Goal: Task Accomplishment & Management: Manage account settings

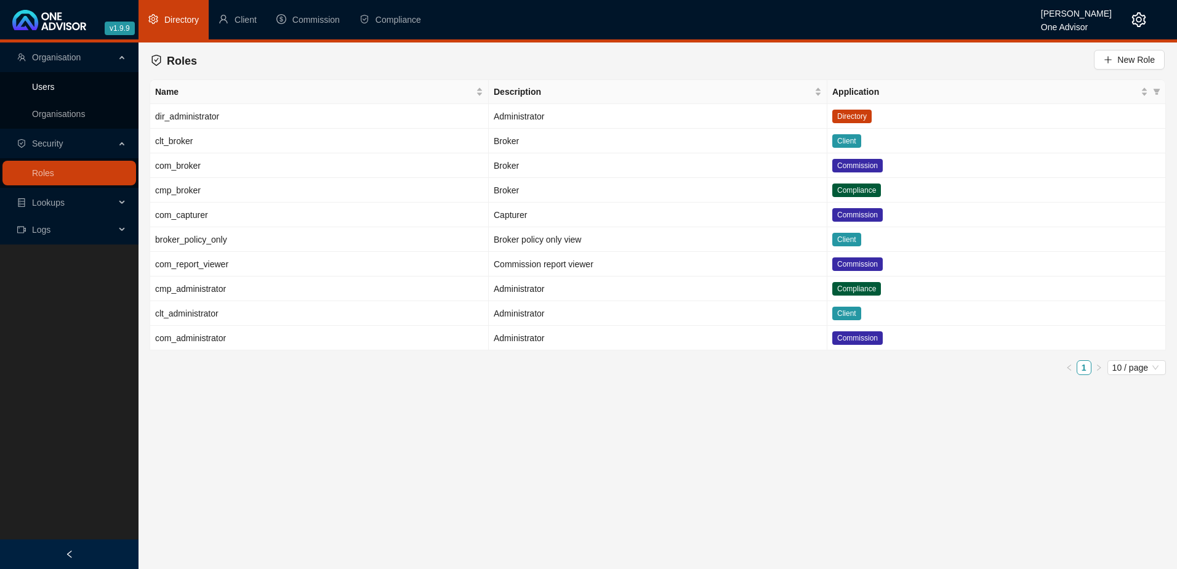
click at [44, 90] on link "Users" at bounding box center [43, 87] width 23 height 10
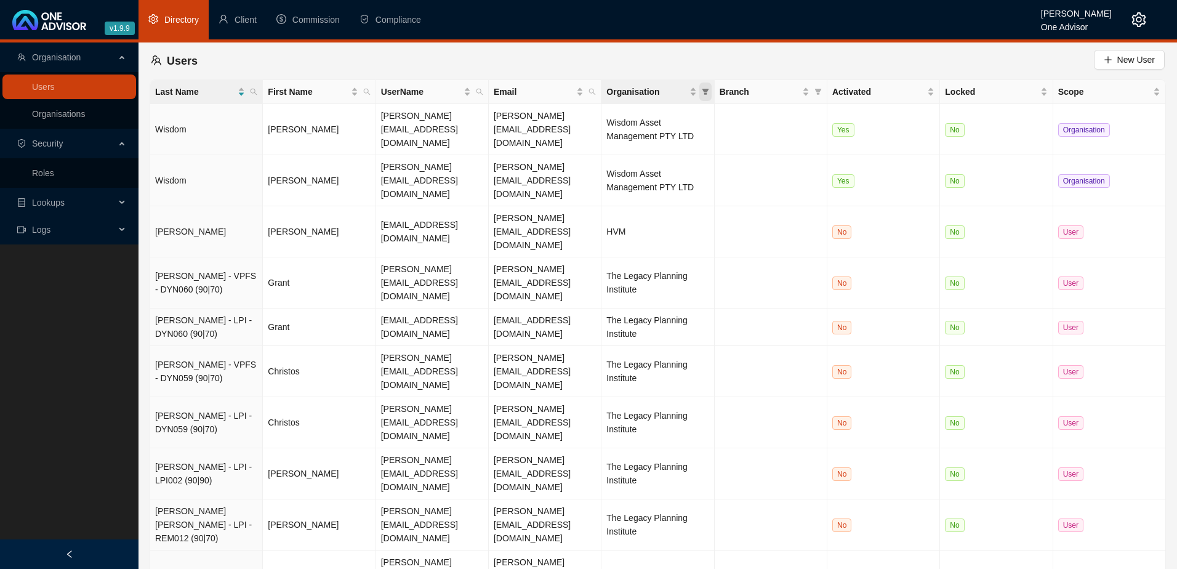
click at [706, 87] on span "Organisation" at bounding box center [705, 91] width 12 height 18
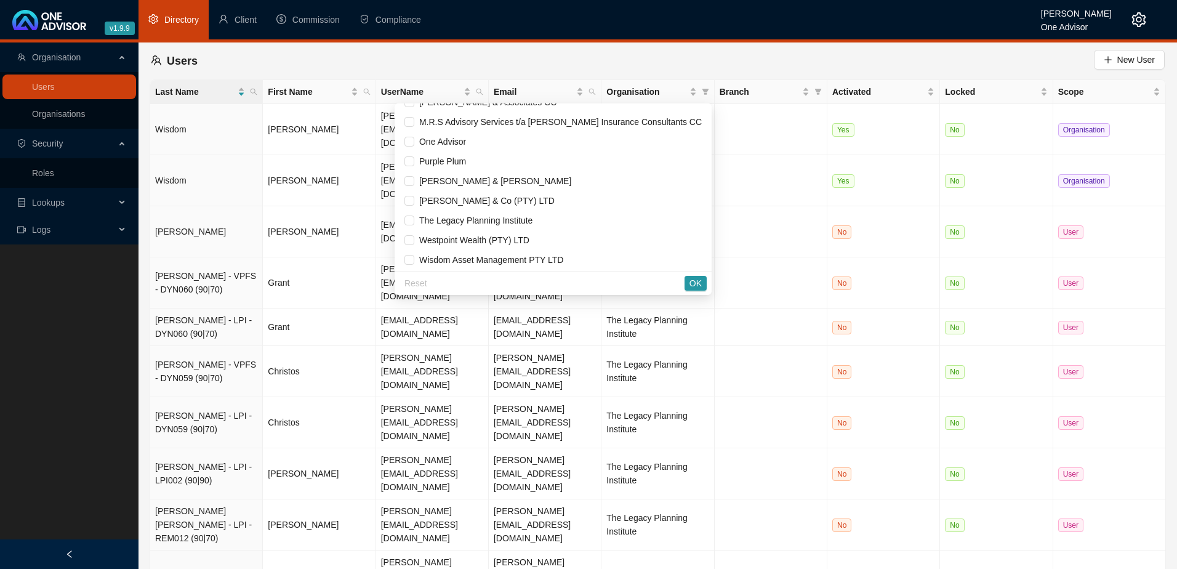
scroll to position [153, 0]
click at [456, 175] on span "[PERSON_NAME] & [PERSON_NAME]" at bounding box center [492, 180] width 157 height 10
checkbox input "true"
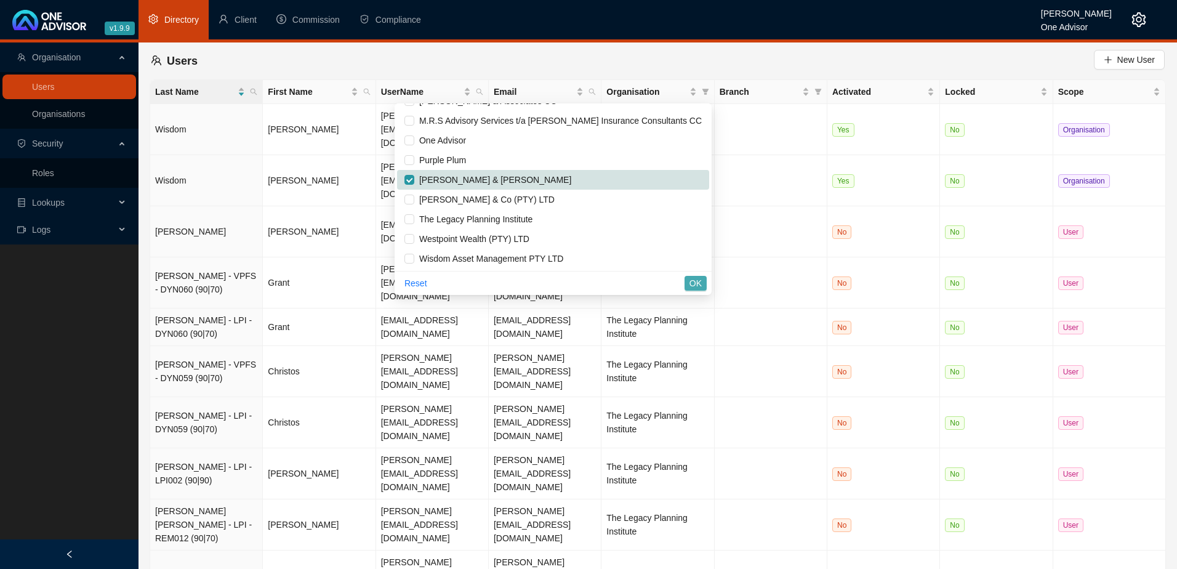
click at [694, 284] on span "OK" at bounding box center [696, 283] width 12 height 14
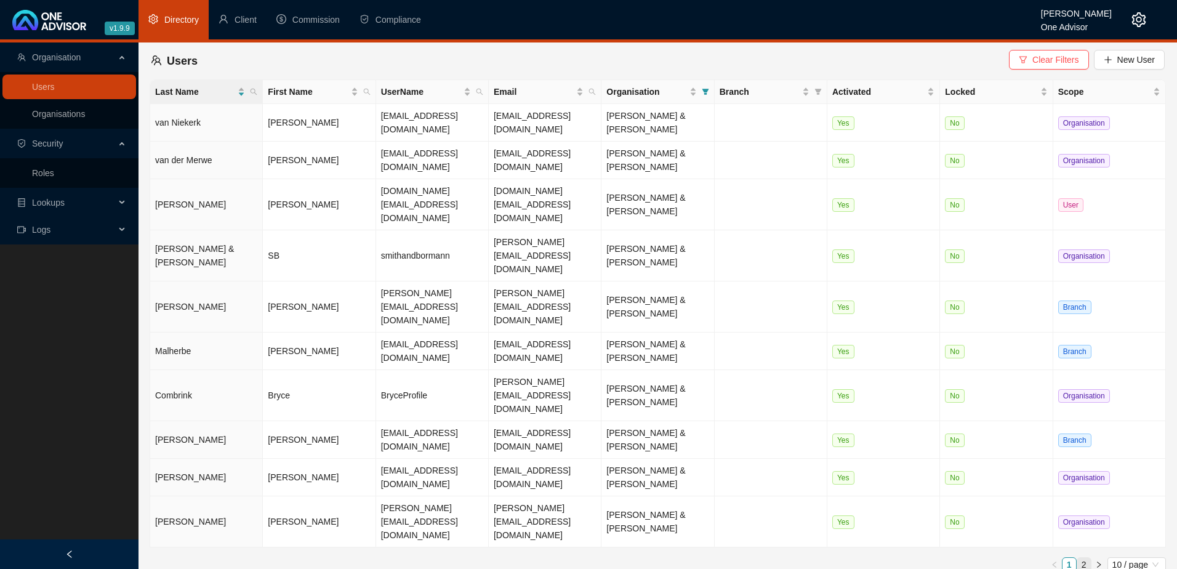
click at [1084, 558] on link "2" at bounding box center [1084, 565] width 14 height 14
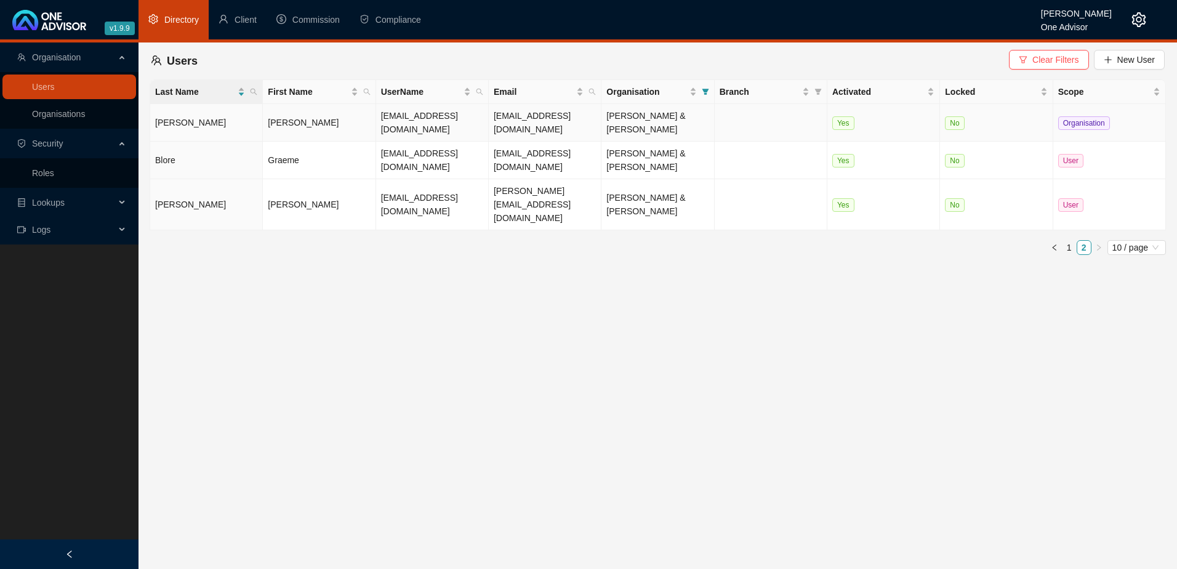
click at [320, 120] on td "[PERSON_NAME]" at bounding box center [319, 123] width 113 height 38
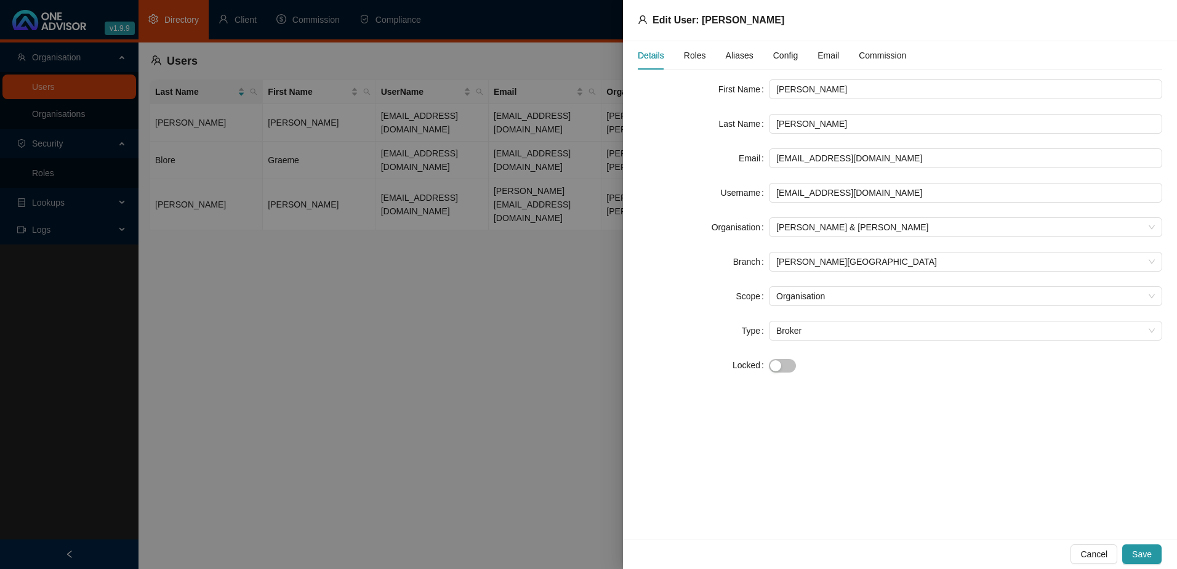
click at [696, 55] on span "Roles" at bounding box center [695, 55] width 22 height 9
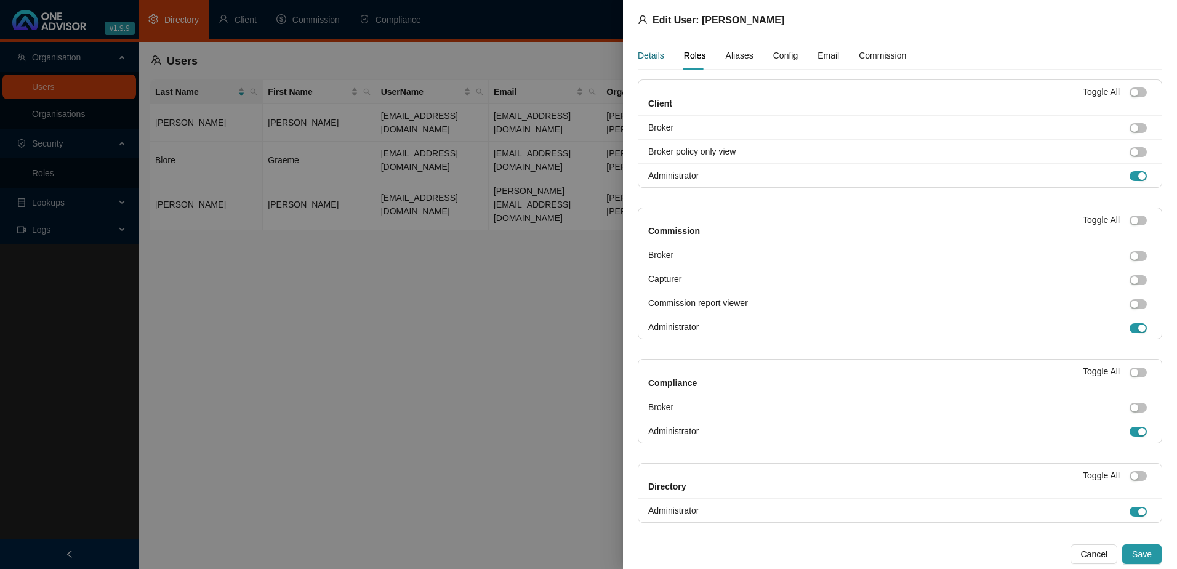
click at [647, 52] on div "Details" at bounding box center [651, 56] width 26 height 14
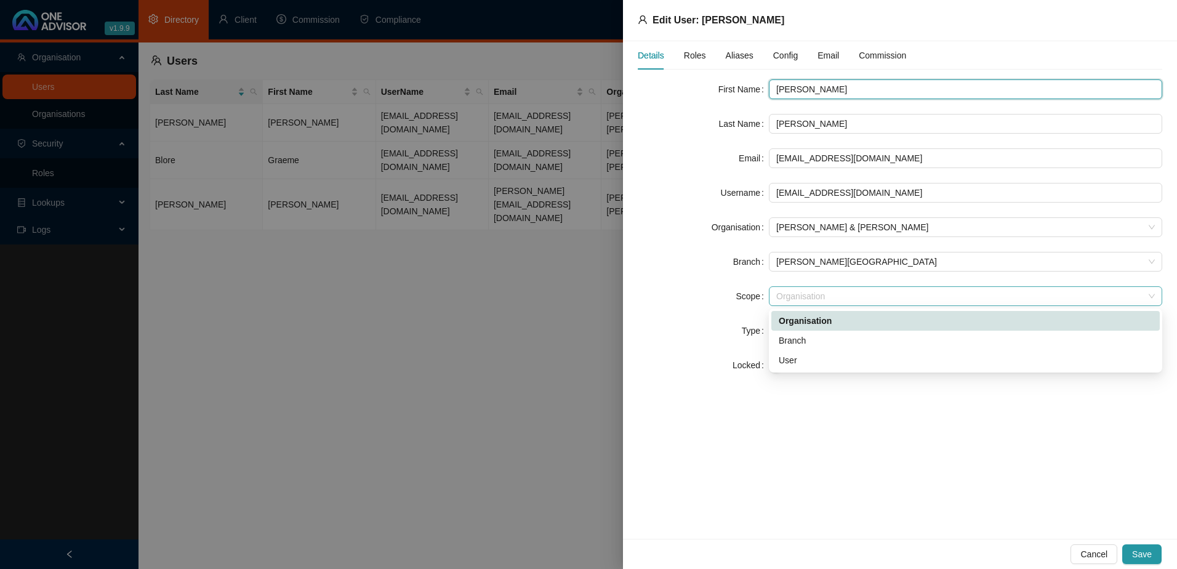
click at [842, 296] on span "Organisation" at bounding box center [965, 296] width 379 height 18
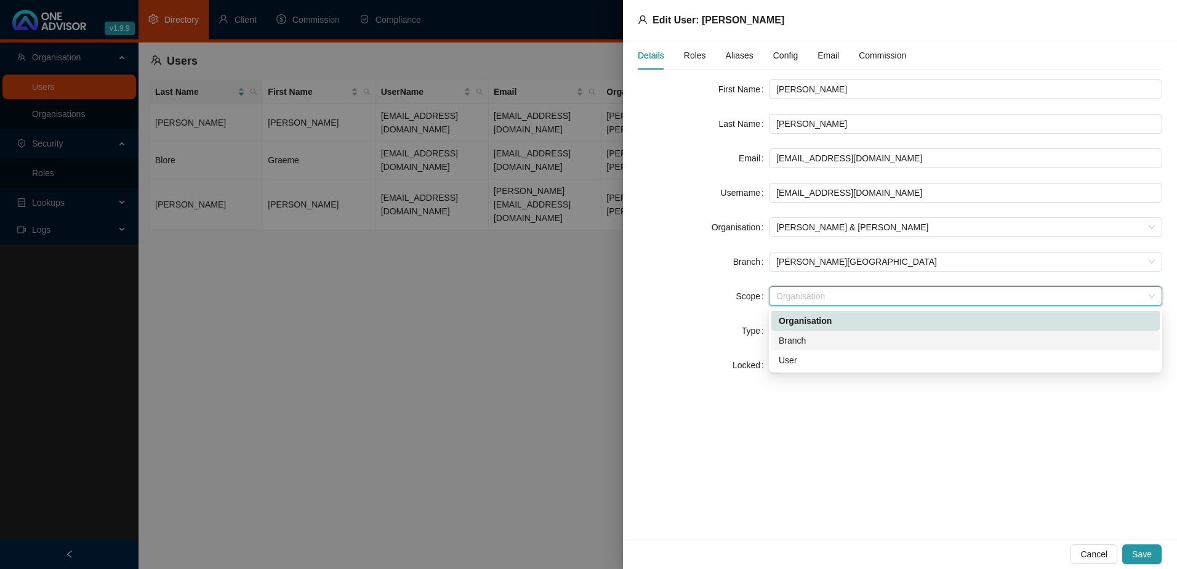
click at [816, 345] on div "Branch" at bounding box center [966, 341] width 374 height 14
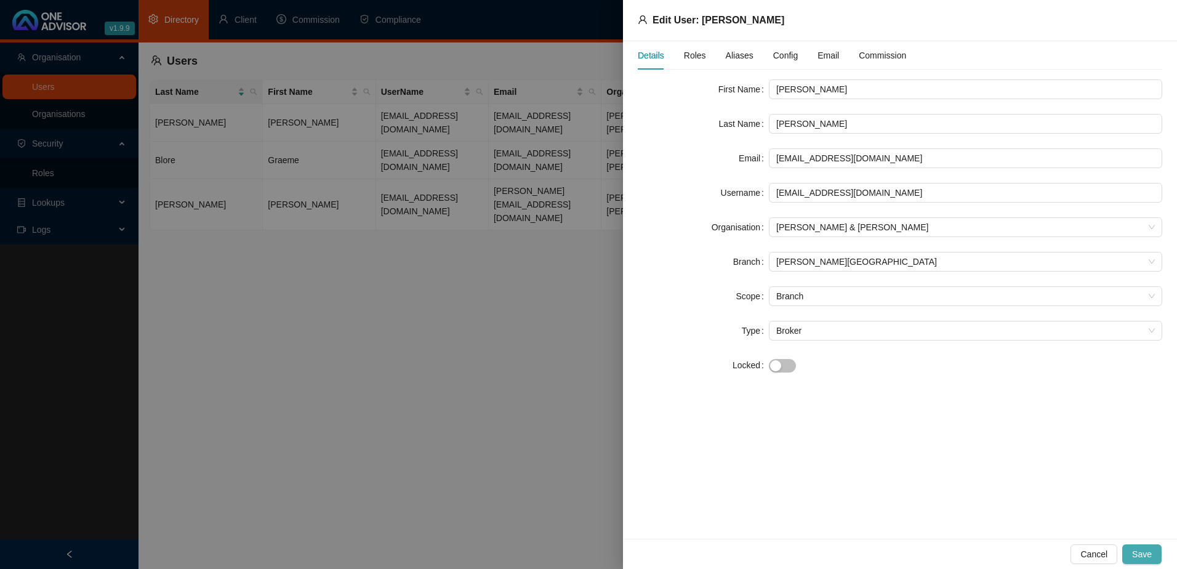
click at [1140, 553] on span "Save" at bounding box center [1142, 554] width 20 height 14
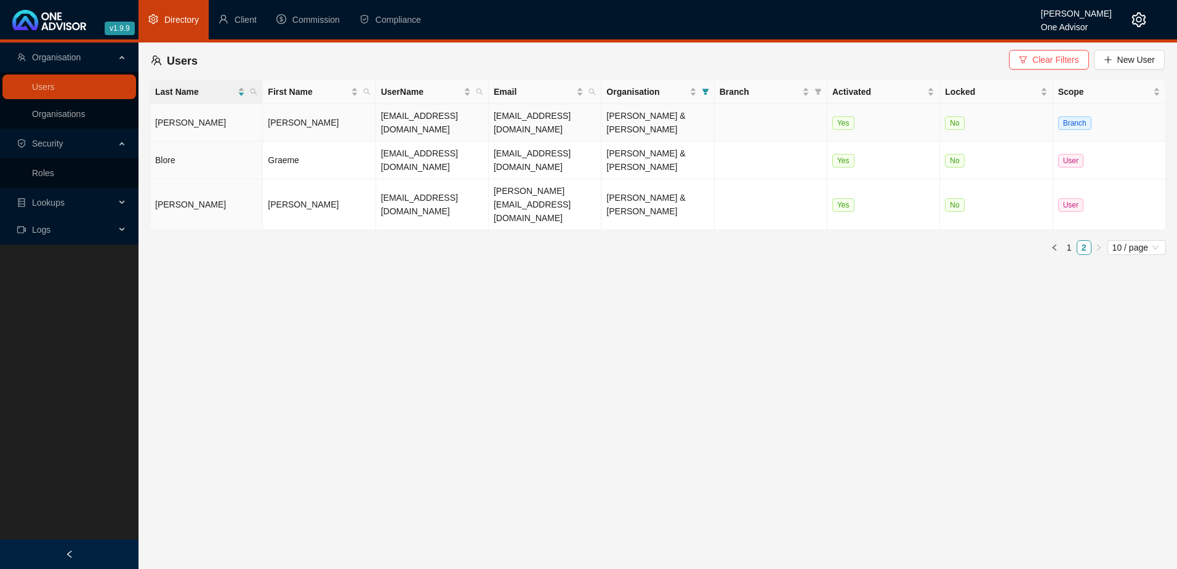
click at [332, 129] on td "[PERSON_NAME]" at bounding box center [319, 123] width 113 height 38
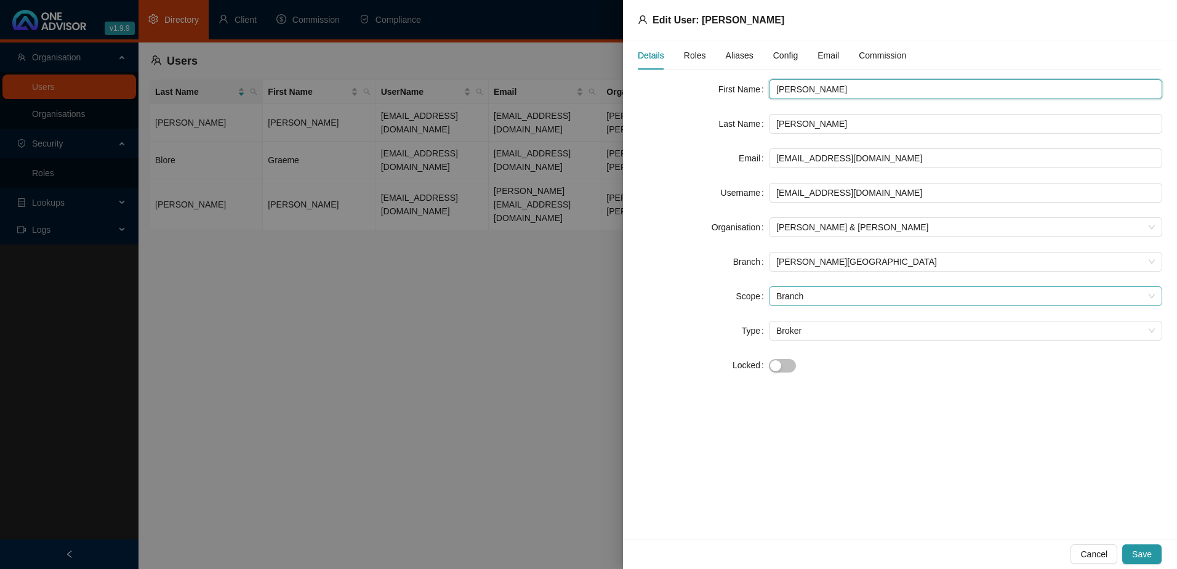
click at [816, 296] on span "Branch" at bounding box center [965, 296] width 379 height 18
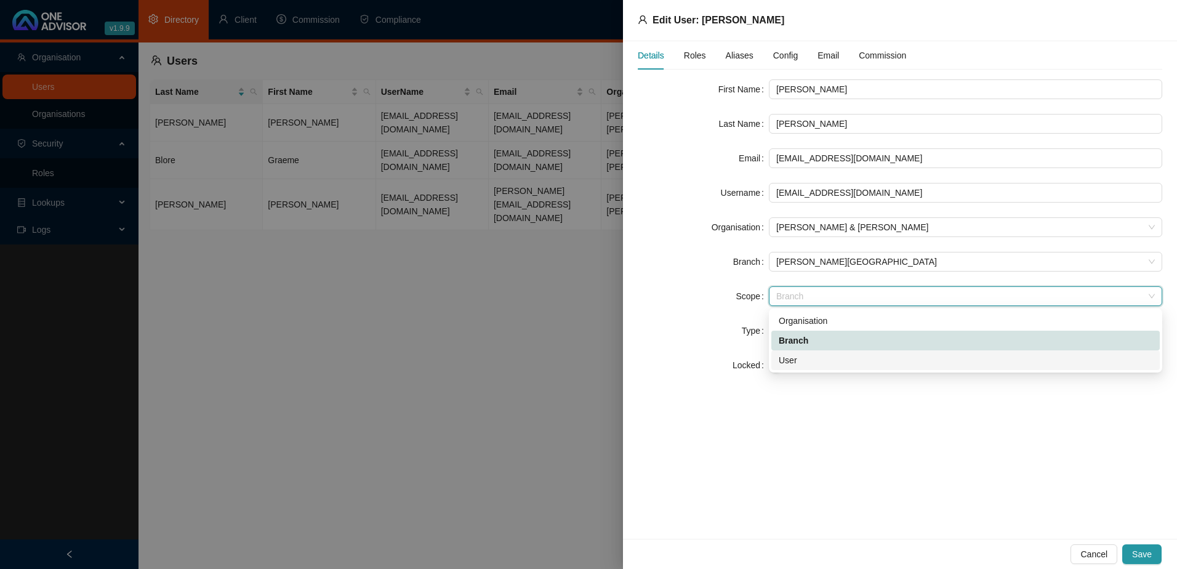
click at [801, 359] on div "User" at bounding box center [966, 360] width 374 height 14
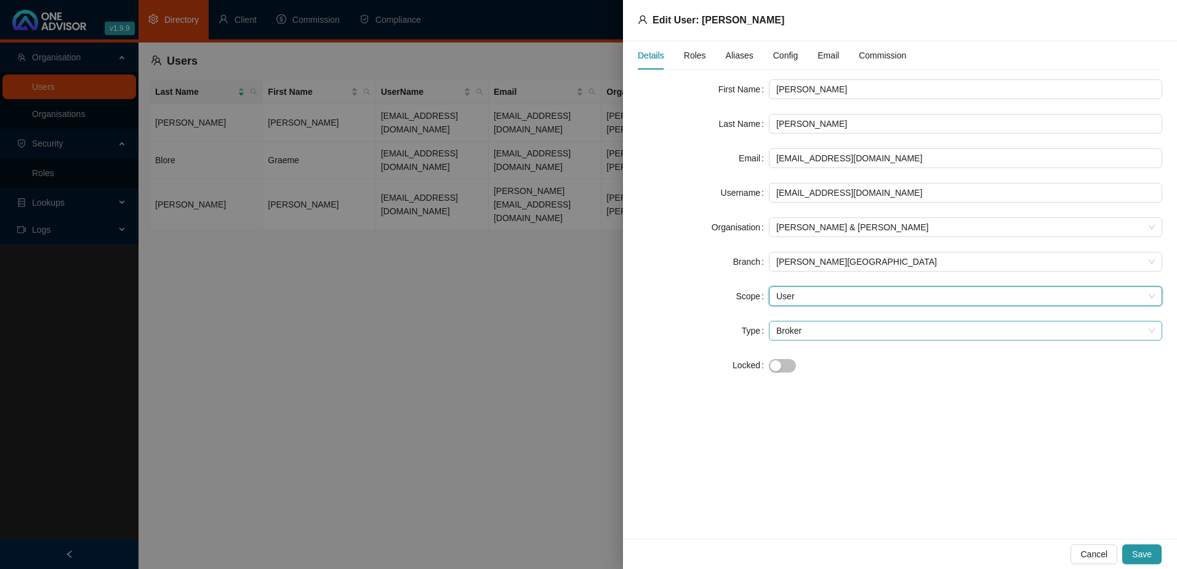
click at [816, 332] on span "Broker" at bounding box center [965, 330] width 379 height 18
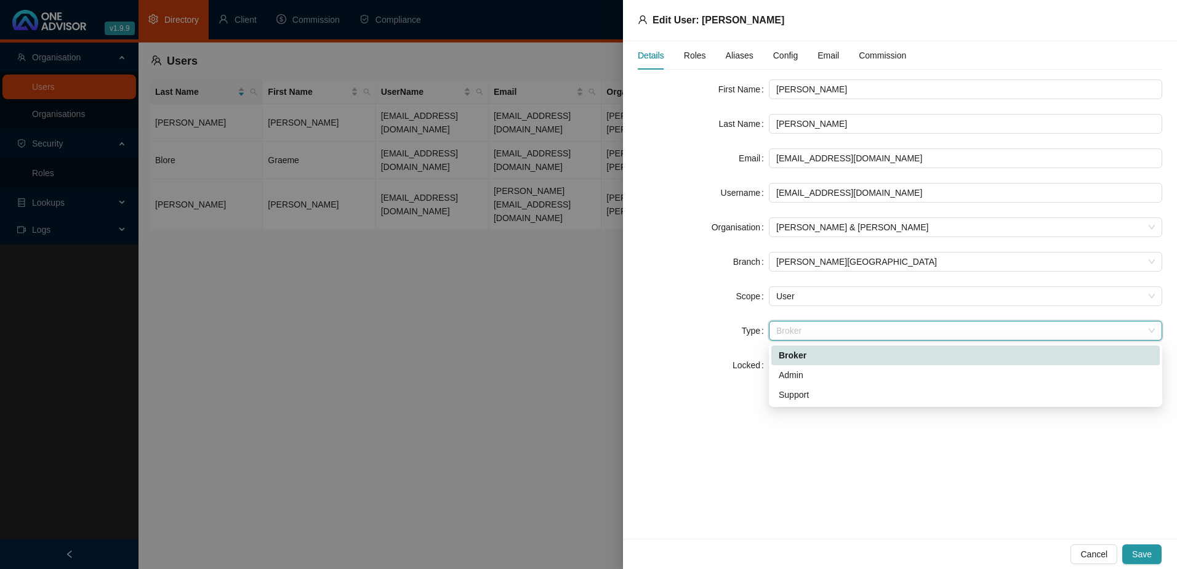
click at [816, 332] on span "Broker" at bounding box center [965, 330] width 379 height 18
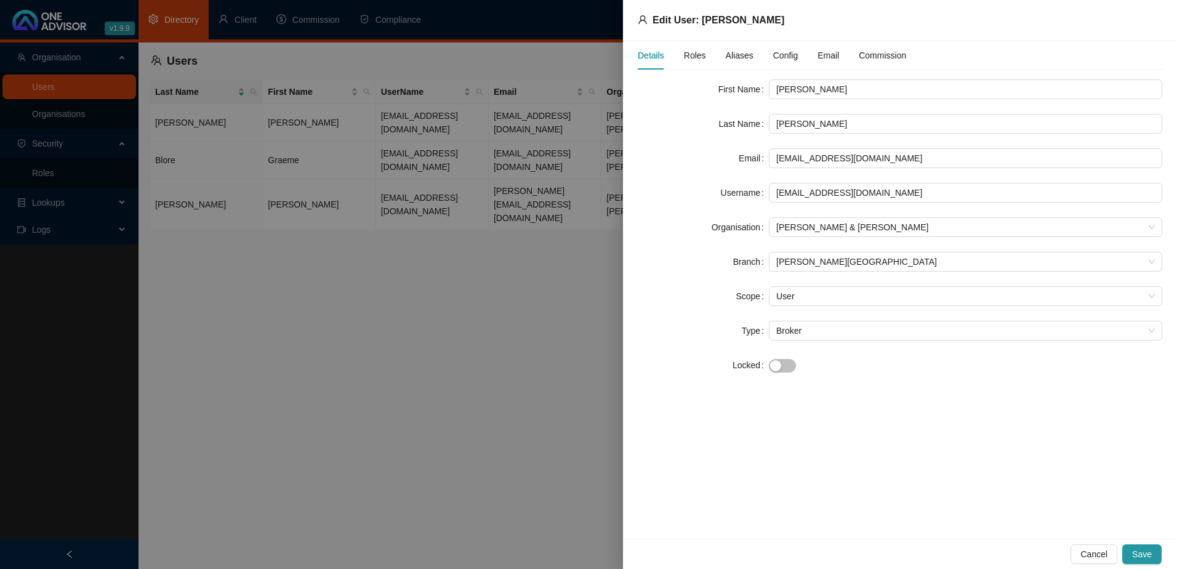
click at [692, 53] on span "Roles" at bounding box center [695, 55] width 22 height 9
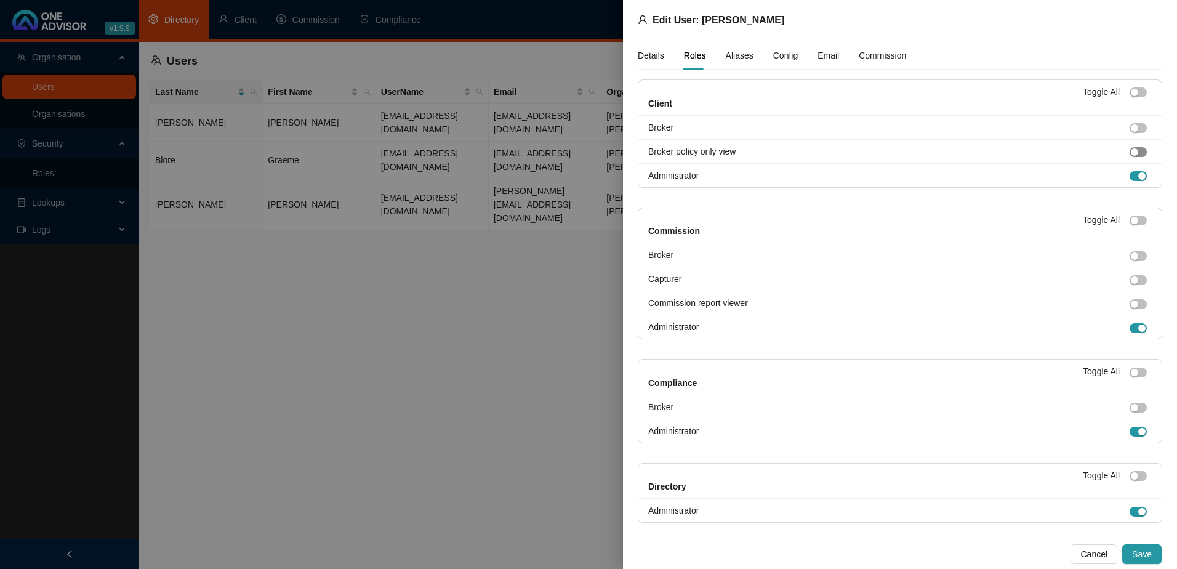
click at [1131, 153] on div "button" at bounding box center [1134, 151] width 7 height 7
click at [1138, 175] on div "button" at bounding box center [1141, 175] width 7 height 7
click at [1130, 304] on button "button" at bounding box center [1138, 304] width 17 height 10
click at [1130, 326] on button "button" at bounding box center [1138, 328] width 17 height 10
click at [1138, 510] on div "button" at bounding box center [1141, 511] width 7 height 7
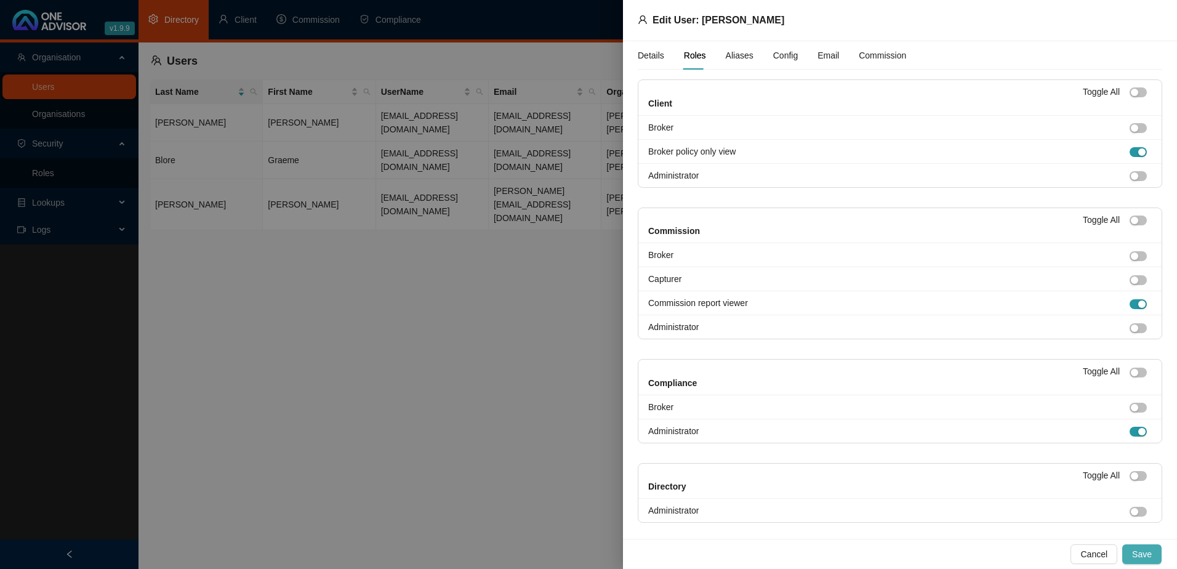
click at [1145, 551] on span "Save" at bounding box center [1142, 554] width 20 height 14
